Goal: Find specific page/section: Find specific page/section

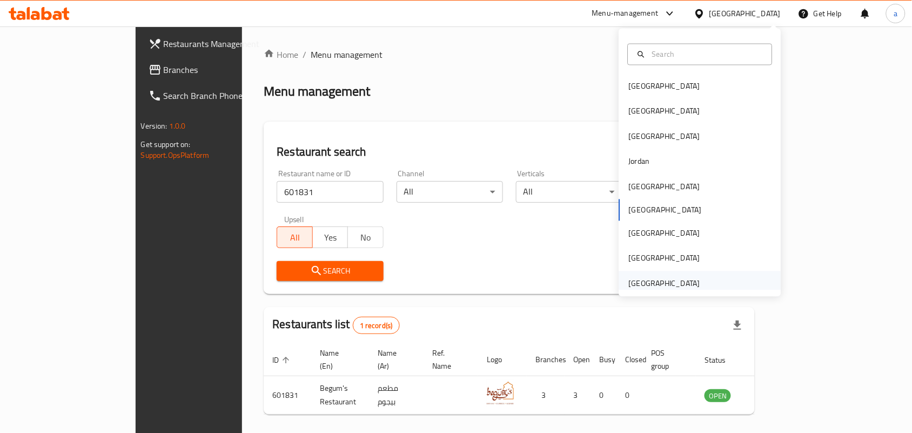
click at [663, 285] on div "[GEOGRAPHIC_DATA]" at bounding box center [664, 283] width 71 height 12
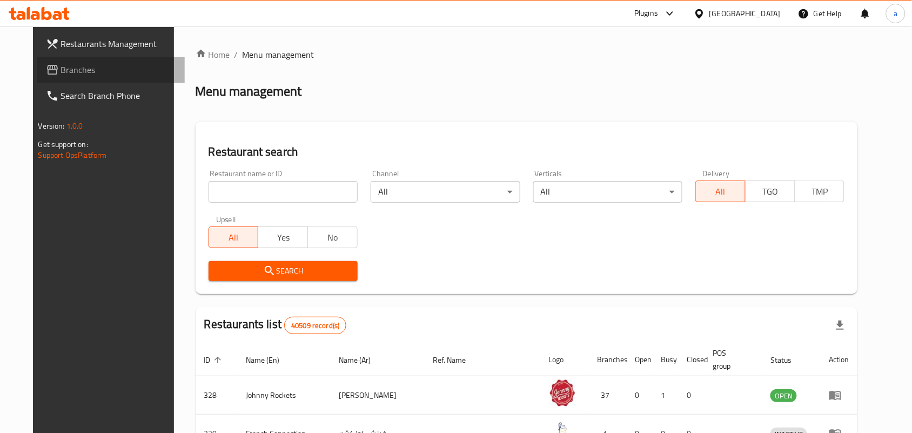
click at [69, 77] on link "Branches" at bounding box center [111, 70] width 148 height 26
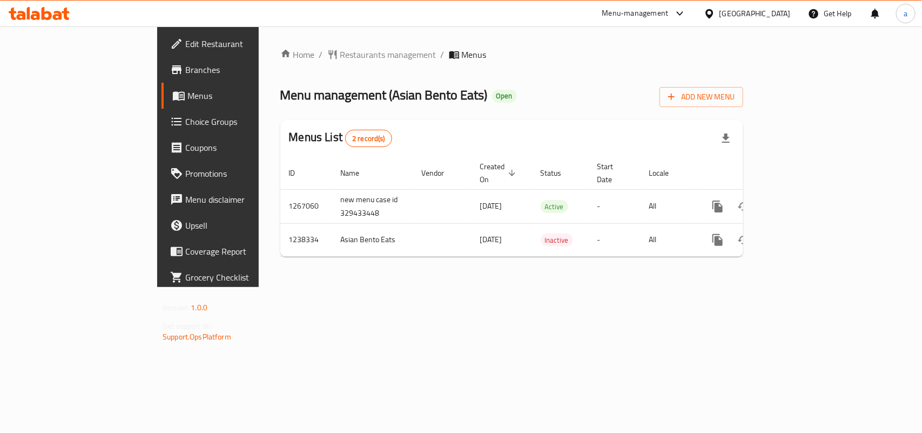
click at [276, 54] on div at bounding box center [461, 216] width 922 height 433
click at [340, 54] on span "Restaurants management" at bounding box center [388, 54] width 96 height 13
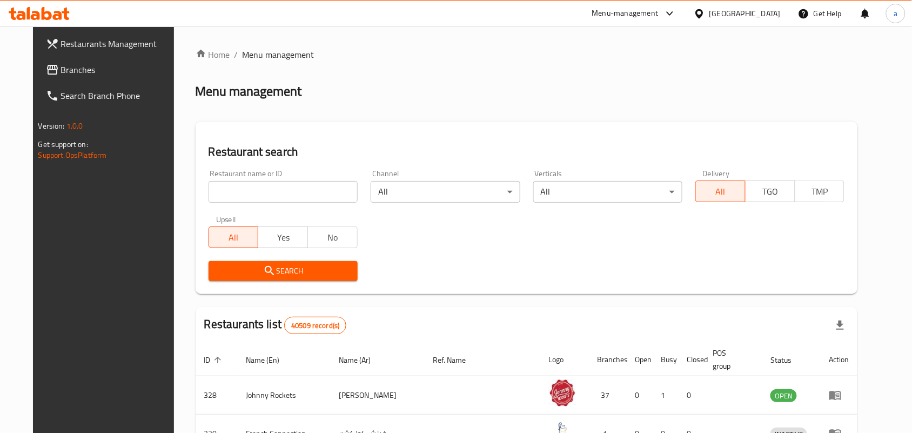
click at [258, 191] on input "search" at bounding box center [283, 192] width 149 height 22
paste input "679660"
type input "679660"
click button "Search" at bounding box center [283, 271] width 149 height 20
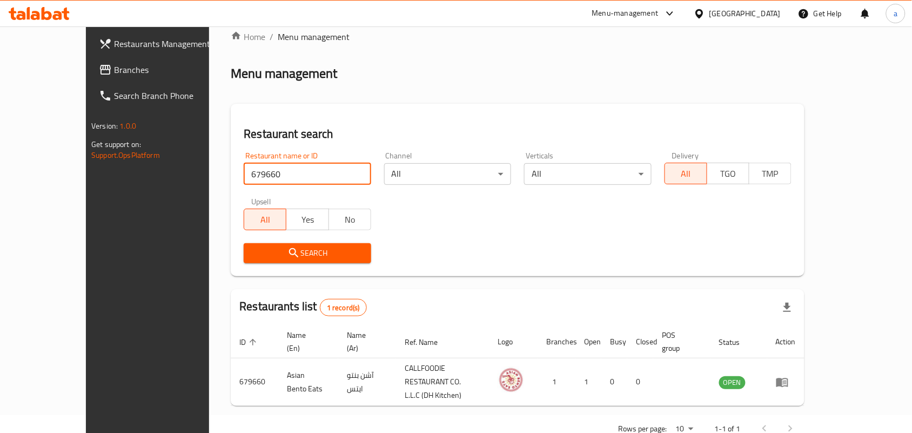
scroll to position [28, 0]
